Goal: Find specific page/section: Find specific page/section

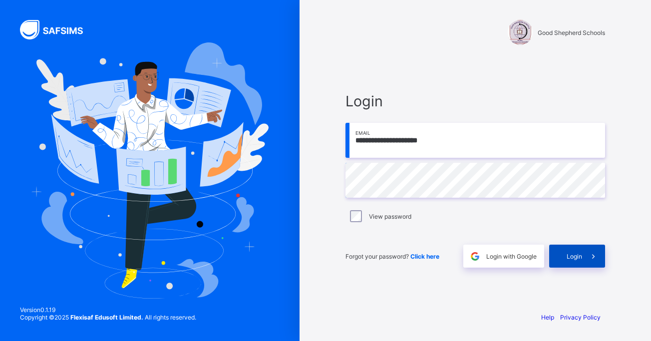
click at [569, 255] on span "Login" at bounding box center [573, 255] width 15 height 7
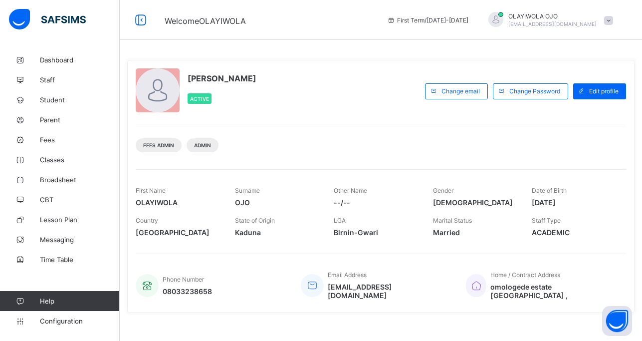
click at [380, 142] on div "Fees Admin Admin" at bounding box center [381, 141] width 490 height 31
click at [44, 98] on span "Student" at bounding box center [80, 100] width 80 height 8
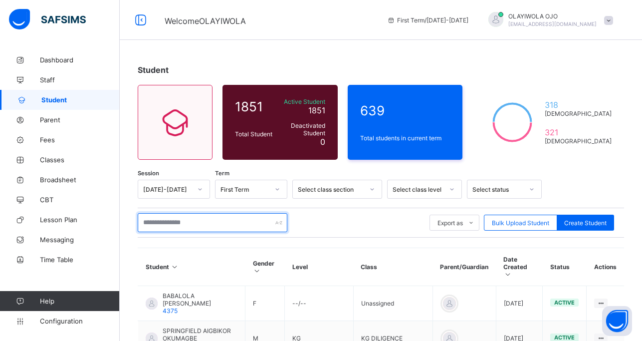
click at [168, 224] on input "text" at bounding box center [213, 222] width 150 height 19
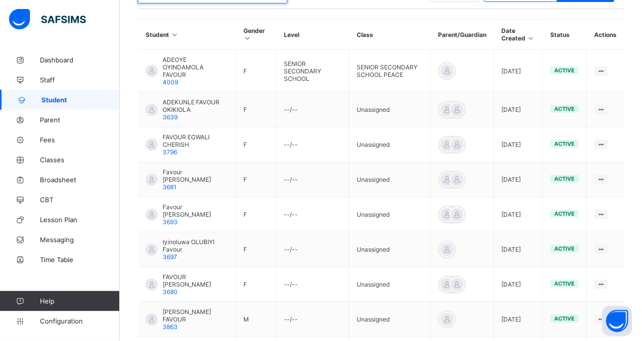
scroll to position [203, 0]
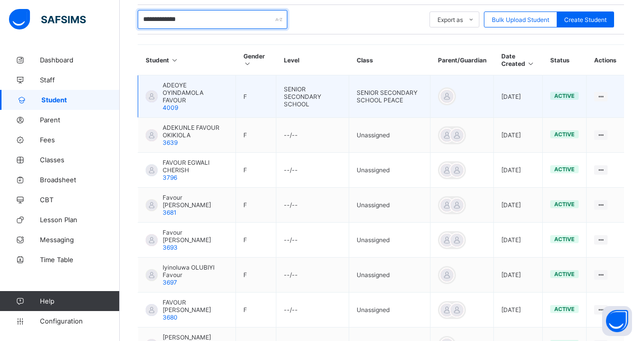
type input "**********"
click at [189, 91] on span "ADEOYE OYINDAMOLA FAVOUR" at bounding box center [195, 92] width 65 height 22
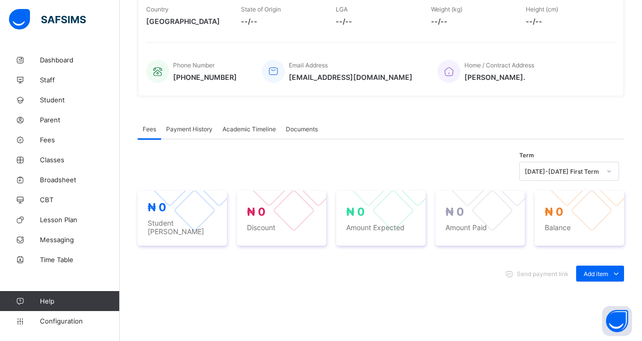
scroll to position [327, 0]
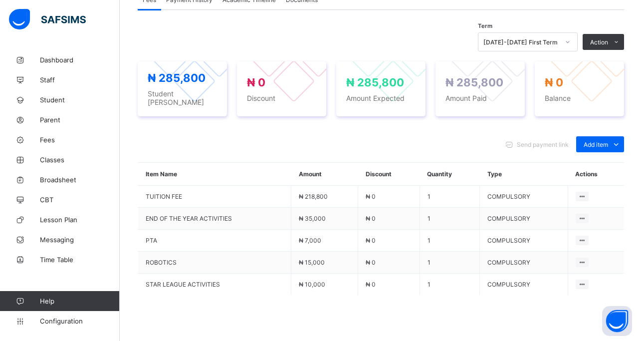
click at [250, 136] on div "Send payment link Add item Optional items Special bill" at bounding box center [381, 144] width 486 height 16
